Goal: Navigation & Orientation: Find specific page/section

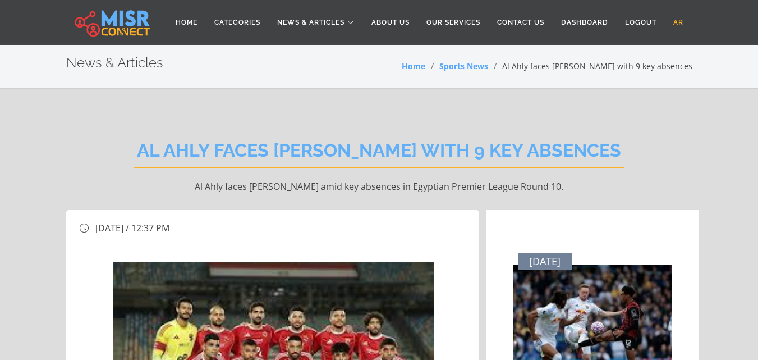
click at [677, 26] on link "AR" at bounding box center [678, 22] width 27 height 21
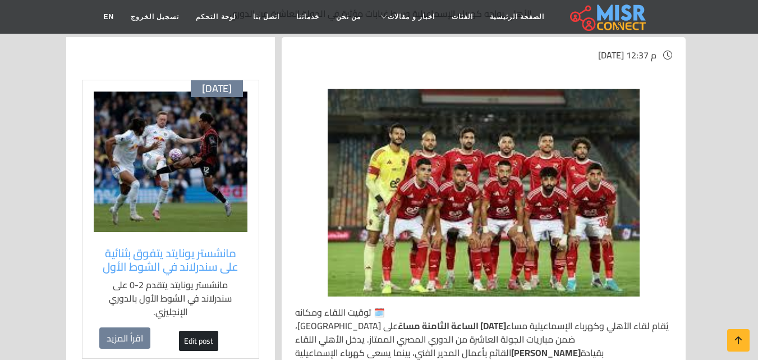
scroll to position [337, 0]
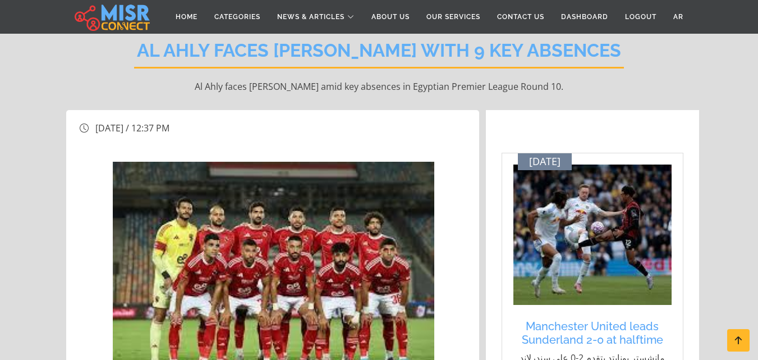
scroll to position [112, 0]
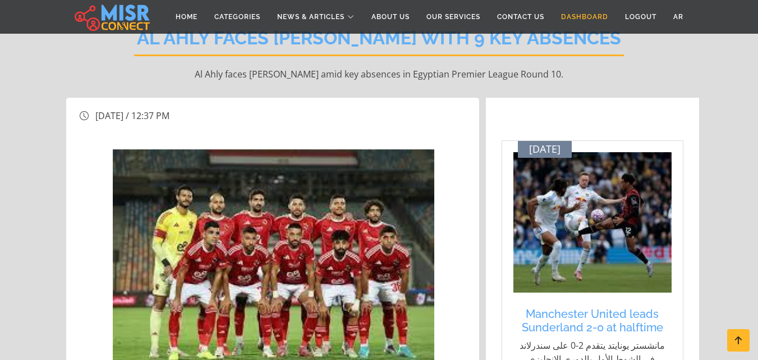
click at [587, 10] on link "Dashboard" at bounding box center [585, 16] width 64 height 21
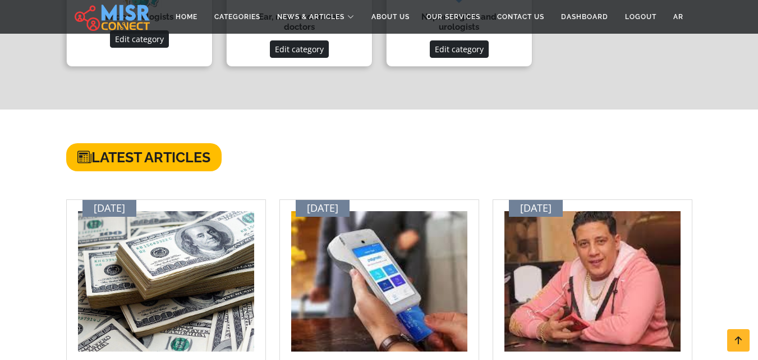
scroll to position [730, 0]
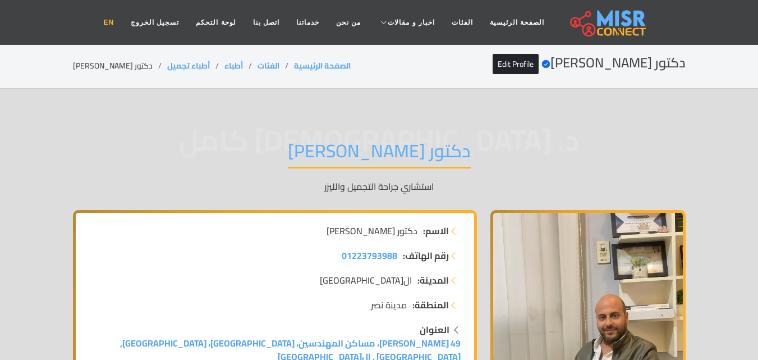
click at [122, 24] on link "EN" at bounding box center [109, 22] width 28 height 21
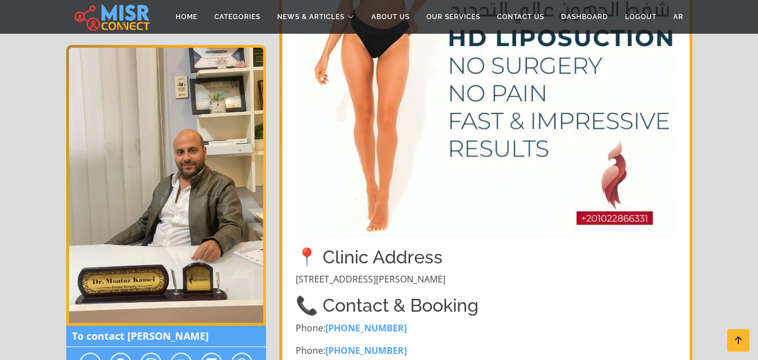
scroll to position [2413, 0]
